Goal: Task Accomplishment & Management: Manage account settings

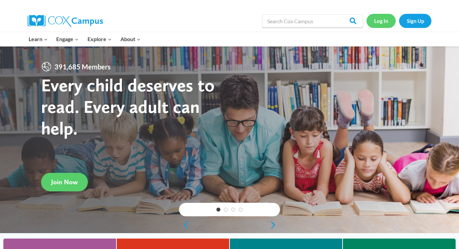
click at [382, 23] on link "Log In" at bounding box center [380, 21] width 29 height 14
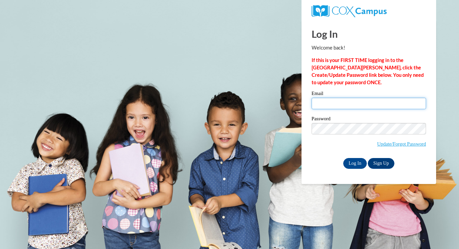
click at [342, 107] on input "Email" at bounding box center [369, 103] width 114 height 11
type input "[EMAIL_ADDRESS][DOMAIN_NAME]"
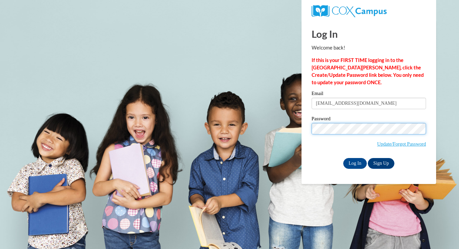
click at [343, 158] on input "Log In" at bounding box center [355, 163] width 24 height 11
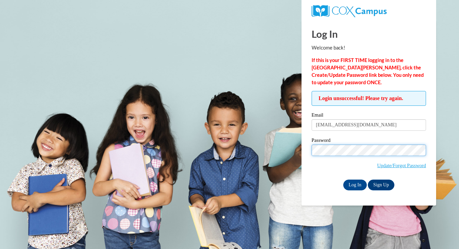
click at [343, 179] on input "Log In" at bounding box center [355, 184] width 24 height 11
click at [346, 143] on label "Password" at bounding box center [369, 141] width 114 height 7
click at [343, 179] on input "Log In" at bounding box center [355, 184] width 24 height 11
click at [359, 183] on input "Log In" at bounding box center [355, 184] width 24 height 11
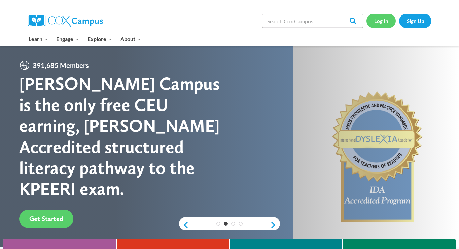
click at [383, 21] on link "Log In" at bounding box center [380, 21] width 29 height 14
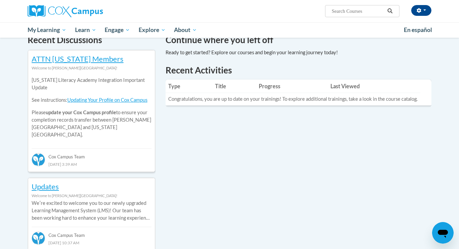
scroll to position [169, 0]
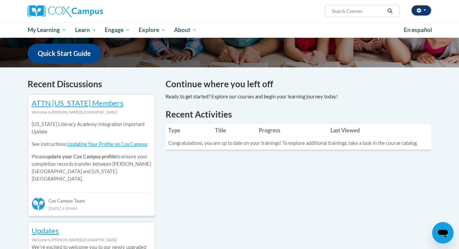
click at [427, 10] on button "button" at bounding box center [421, 10] width 20 height 11
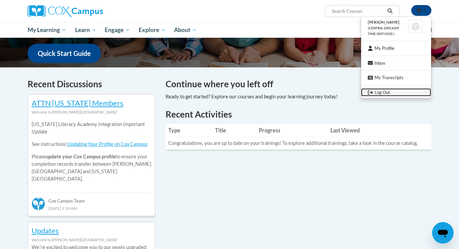
click at [388, 88] on link "Log Out" at bounding box center [396, 92] width 70 height 8
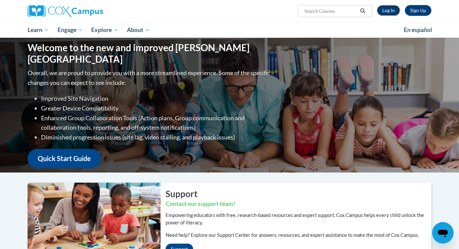
click at [388, 11] on link "Log In" at bounding box center [388, 10] width 23 height 11
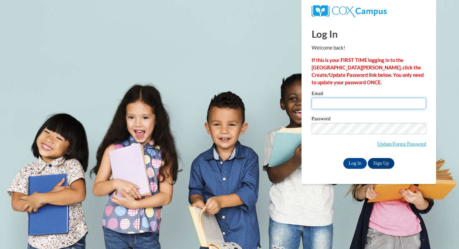
click at [349, 102] on input "Email" at bounding box center [369, 103] width 114 height 11
type input "dbrauer@sasd.net"
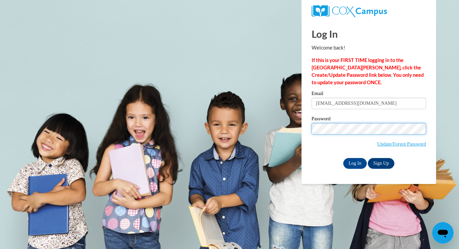
click at [343, 158] on input "Log In" at bounding box center [355, 163] width 24 height 11
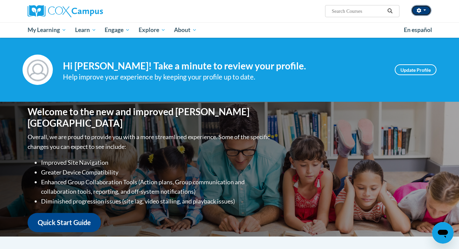
click at [426, 9] on button "button" at bounding box center [421, 10] width 20 height 11
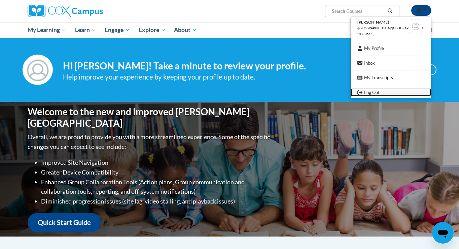
click at [397, 89] on link "Log Out" at bounding box center [391, 92] width 80 height 8
